Goal: Information Seeking & Learning: Learn about a topic

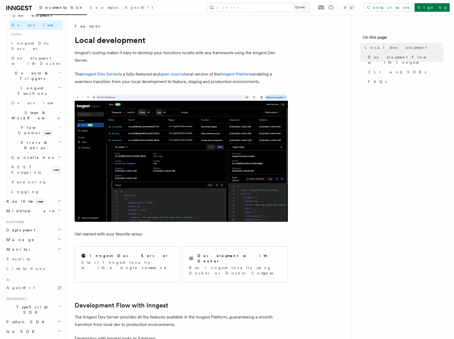
scroll to position [136, 0]
click at [11, 282] on link "AgentKit" at bounding box center [33, 287] width 58 height 10
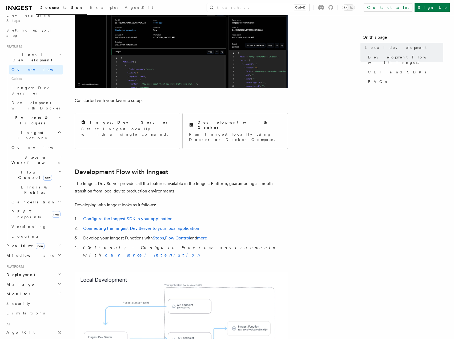
scroll to position [83, 0]
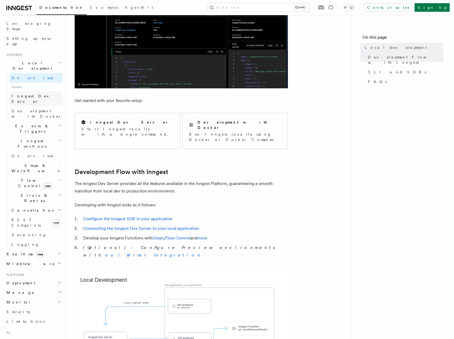
click at [28, 94] on span "Inngest Dev Server" at bounding box center [34, 99] width 46 height 10
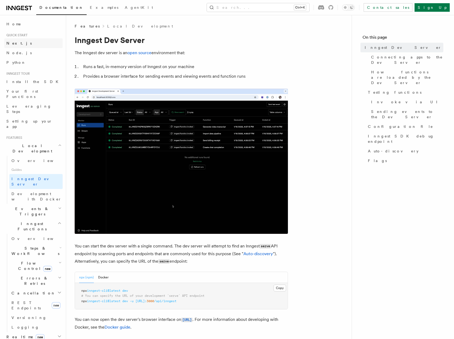
click at [14, 43] on span "Next.js" at bounding box center [18, 43] width 25 height 4
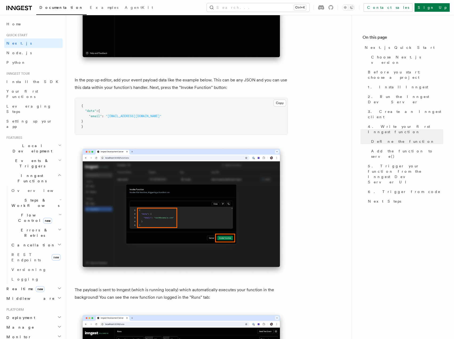
scroll to position [1680, 0]
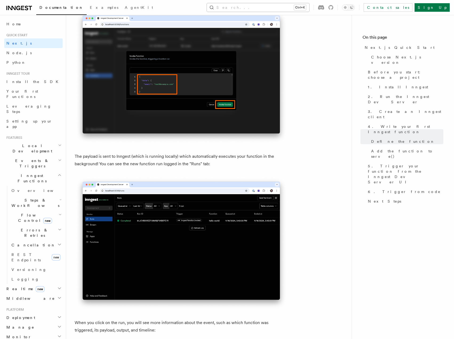
click at [281, 7] on button "Search... Ctrl+K" at bounding box center [258, 7] width 102 height 9
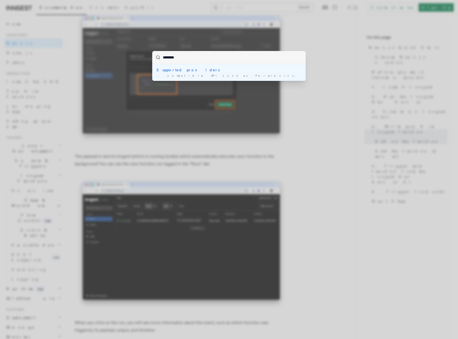
type input "*********"
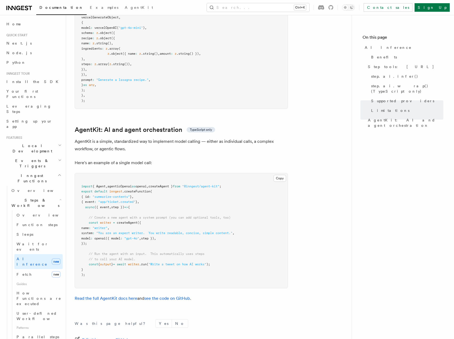
scroll to position [1511, 0]
